Goal: Register for event/course

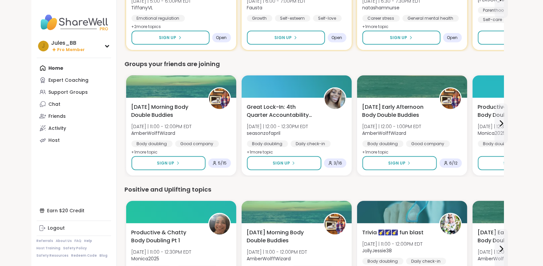
scroll to position [367, 0]
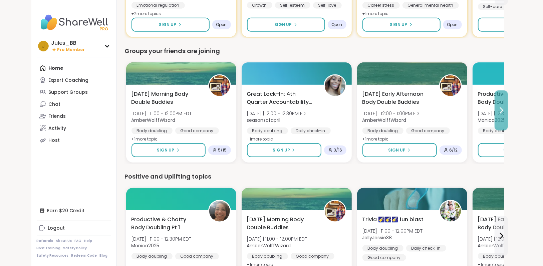
click at [498, 110] on icon at bounding box center [501, 110] width 8 height 8
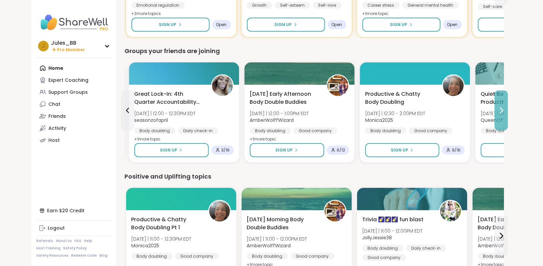
click at [498, 110] on icon at bounding box center [501, 110] width 8 height 8
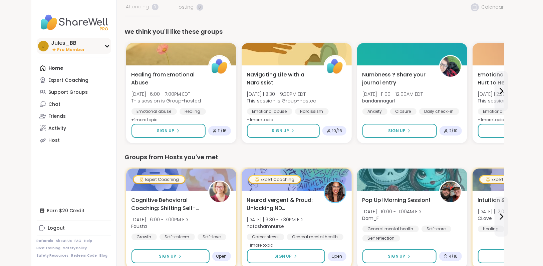
scroll to position [0, 0]
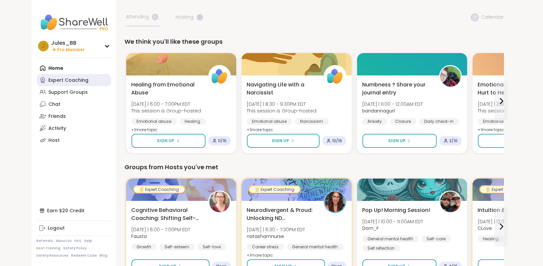
click at [63, 85] on link "Expert Coaching" at bounding box center [74, 80] width 74 height 12
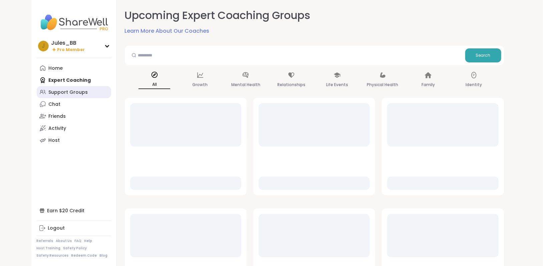
click at [63, 91] on div "Support Groups" at bounding box center [68, 92] width 39 height 7
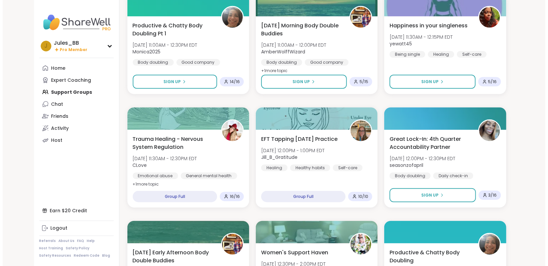
scroll to position [334, 0]
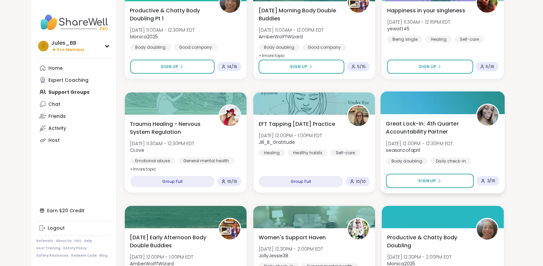
click at [426, 134] on span "Great Lock-In: 4th Quarter Accountability Partner" at bounding box center [427, 127] width 83 height 16
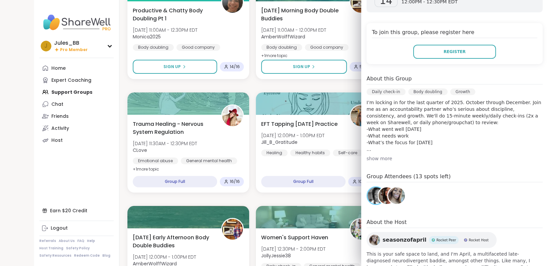
scroll to position [133, 0]
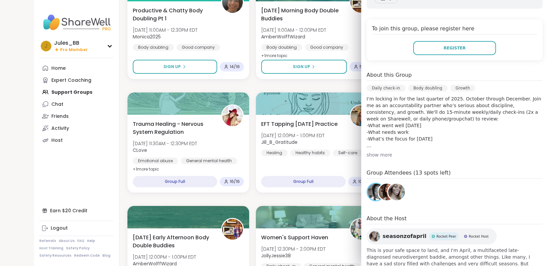
click at [379, 155] on div "show more" at bounding box center [455, 154] width 176 height 7
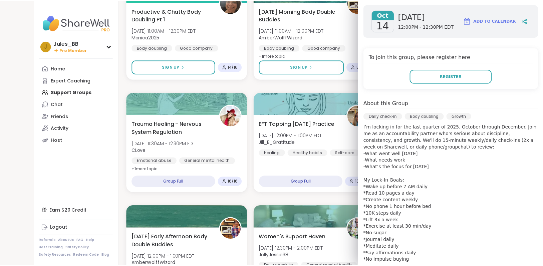
scroll to position [50, 0]
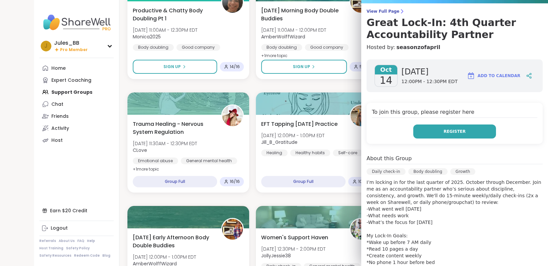
click at [447, 133] on span "Register" at bounding box center [455, 131] width 22 height 6
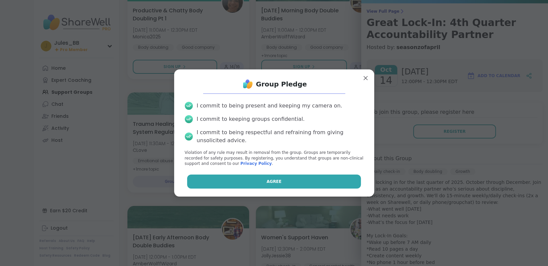
click at [278, 181] on button "Agree" at bounding box center [274, 181] width 174 height 14
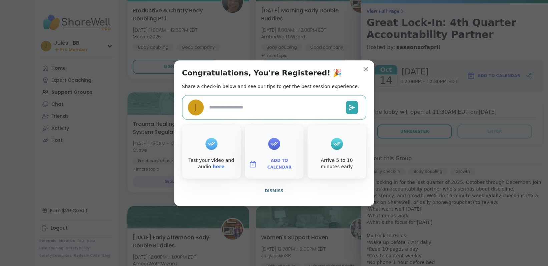
type textarea "*"
click at [279, 143] on div "Add to Calendar" at bounding box center [274, 151] width 59 height 53
click at [268, 167] on button "Add to Calendar" at bounding box center [274, 164] width 56 height 14
click at [266, 103] on button "Google Calendar" at bounding box center [274, 103] width 51 height 15
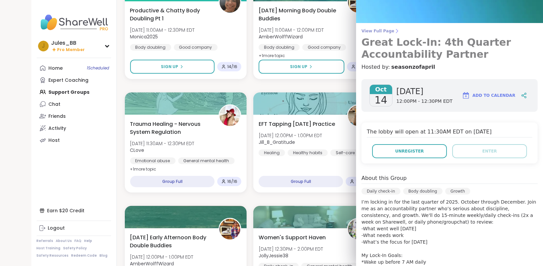
scroll to position [0, 0]
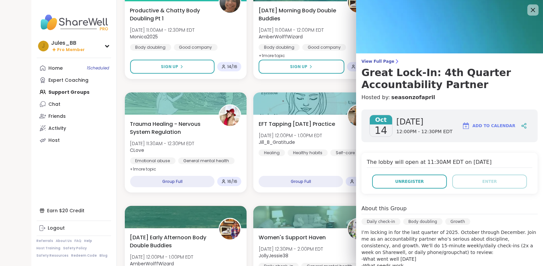
click at [529, 13] on icon at bounding box center [532, 10] width 8 height 8
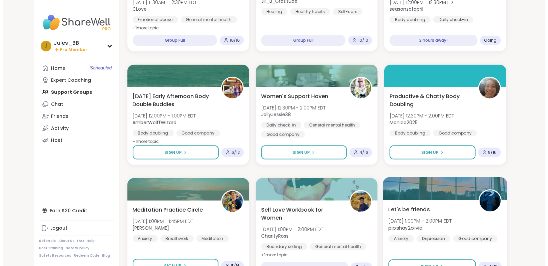
scroll to position [400, 0]
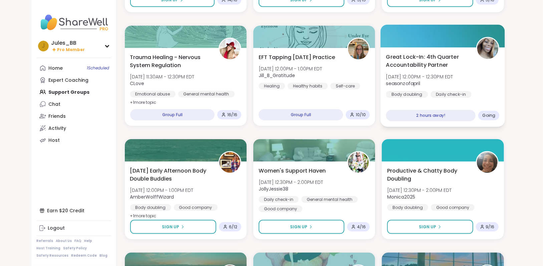
click at [447, 76] on span "Tue, Oct 14 | 12:00PM - 12:30PM EDT" at bounding box center [419, 76] width 67 height 7
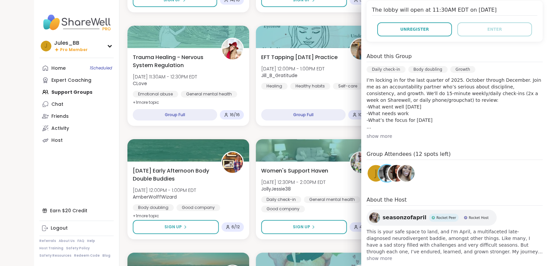
scroll to position [163, 0]
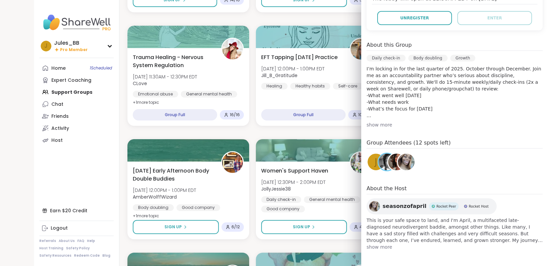
click at [379, 164] on img at bounding box center [387, 161] width 17 height 17
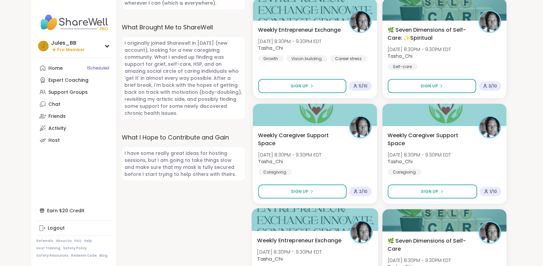
scroll to position [334, 0]
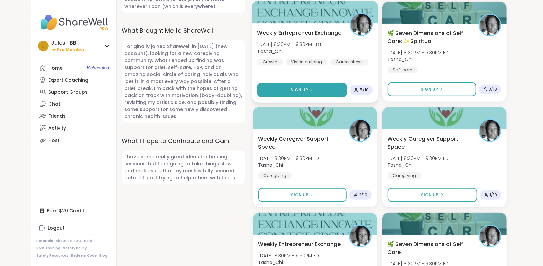
click at [315, 90] on button "Sign Up" at bounding box center [302, 90] width 90 height 14
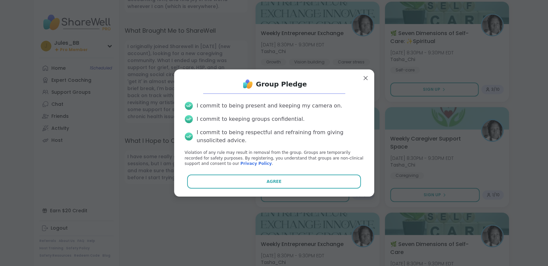
click at [304, 181] on button "Agree" at bounding box center [274, 181] width 174 height 14
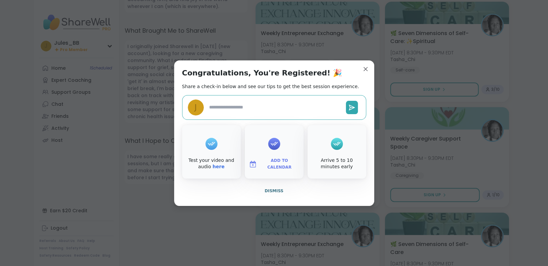
click at [285, 147] on div "Add to Calendar" at bounding box center [274, 151] width 59 height 53
type textarea "*"
click at [272, 141] on icon at bounding box center [273, 143] width 7 height 4
click at [267, 157] on button "Add to Calendar" at bounding box center [274, 164] width 56 height 14
click at [261, 104] on button "Google Calendar" at bounding box center [274, 103] width 51 height 15
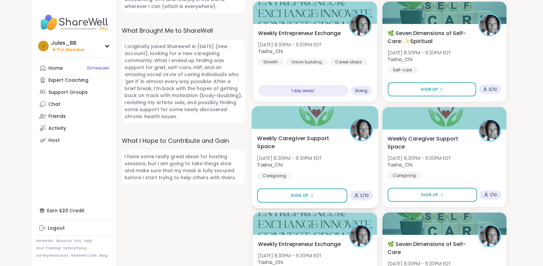
click at [302, 139] on span "Weekly Caregiver Support Space" at bounding box center [299, 142] width 85 height 16
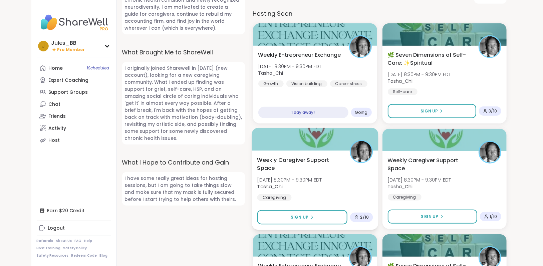
scroll to position [300, 0]
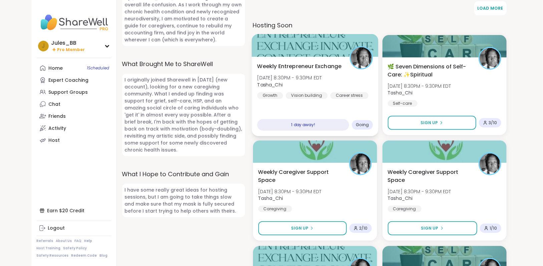
click at [312, 66] on span "Weekly Entrepreneur Exchange" at bounding box center [299, 66] width 84 height 8
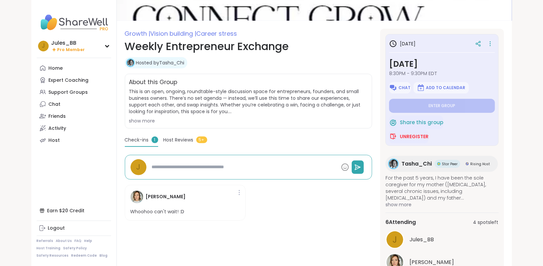
scroll to position [67, 0]
click at [136, 124] on div "About this Group This is an open, ongoing, roundtable-style discussion space fo…" at bounding box center [248, 101] width 247 height 55
click at [136, 120] on div "show more" at bounding box center [248, 120] width 238 height 7
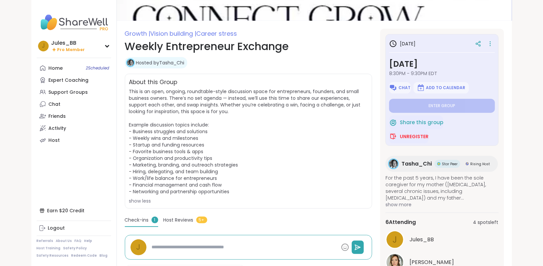
type textarea "*"
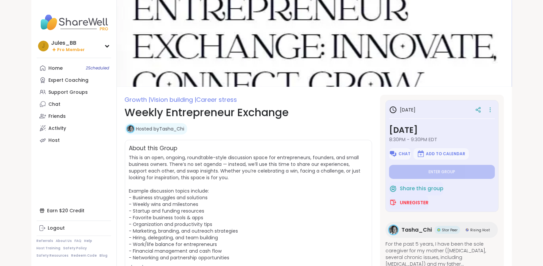
scroll to position [0, 0]
